Goal: Transaction & Acquisition: Purchase product/service

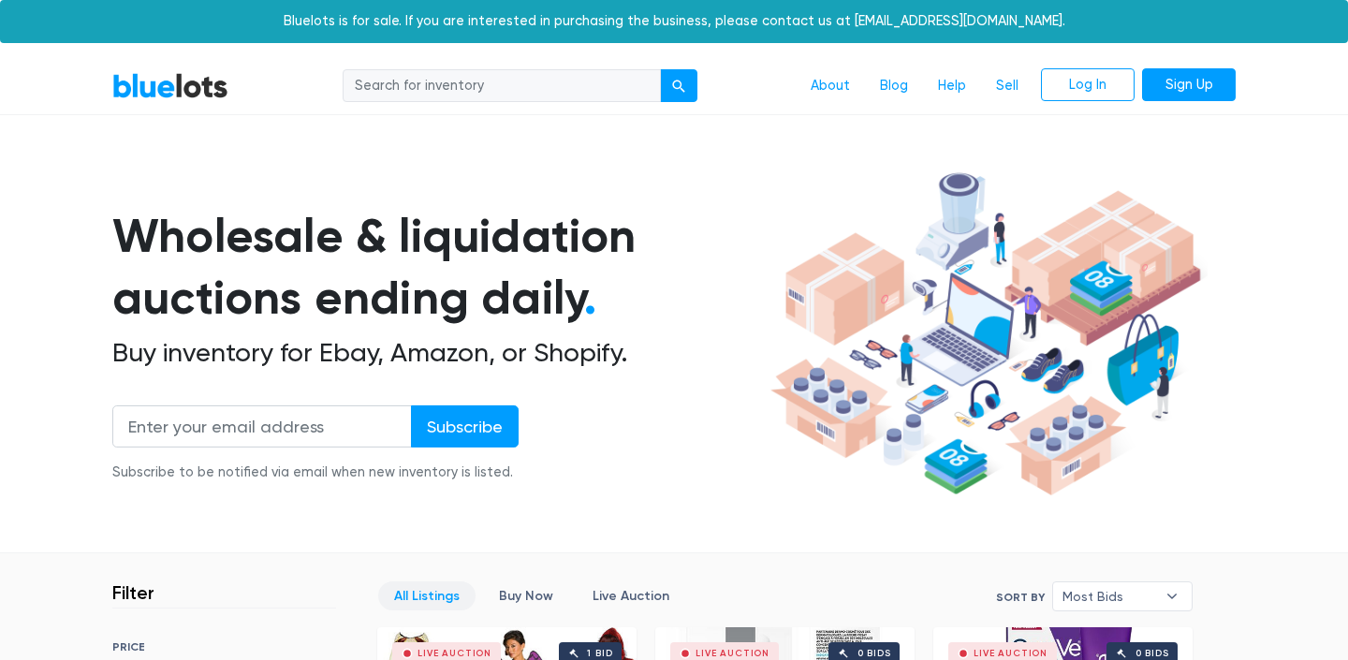
click at [480, 84] on input "search" at bounding box center [502, 86] width 318 height 34
type input "jewelry"
click at [681, 84] on button "submit" at bounding box center [678, 86] width 37 height 34
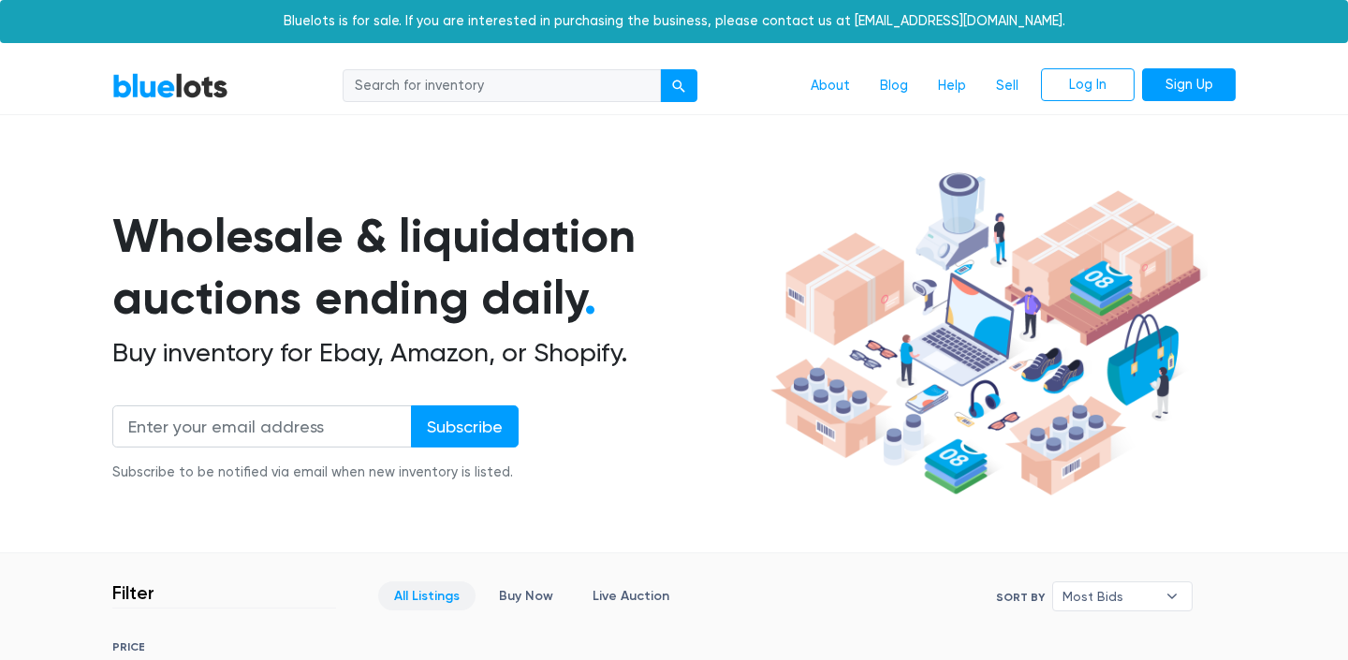
click at [588, 76] on input "search" at bounding box center [502, 86] width 318 height 34
type input "jewelry"
click at [685, 91] on div "submit" at bounding box center [678, 86] width 13 height 13
